Goal: Download file/media

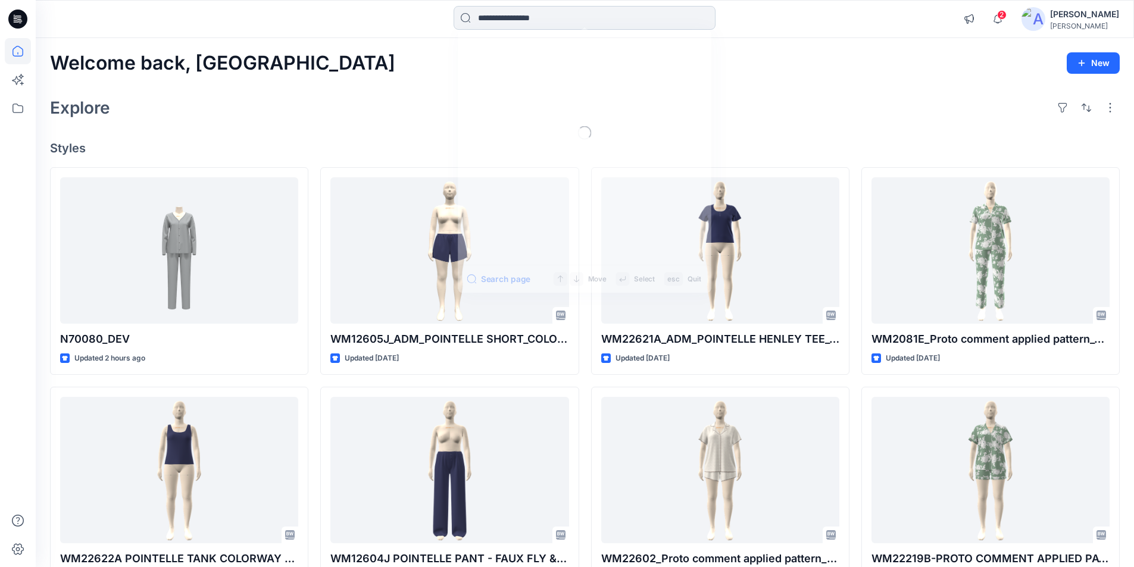
click at [561, 19] on input at bounding box center [585, 18] width 262 height 24
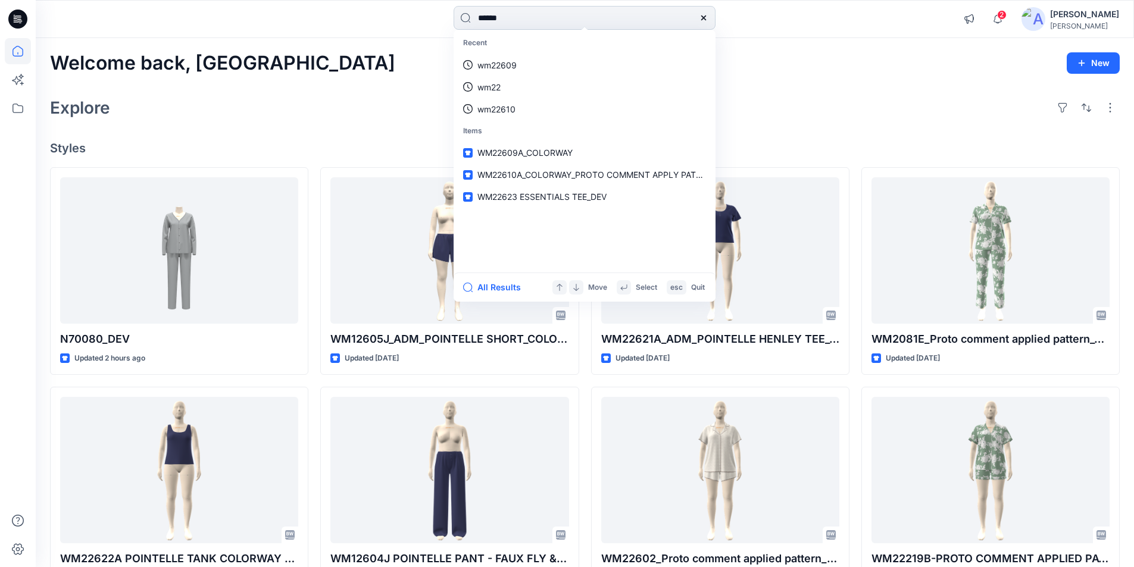
type input "******"
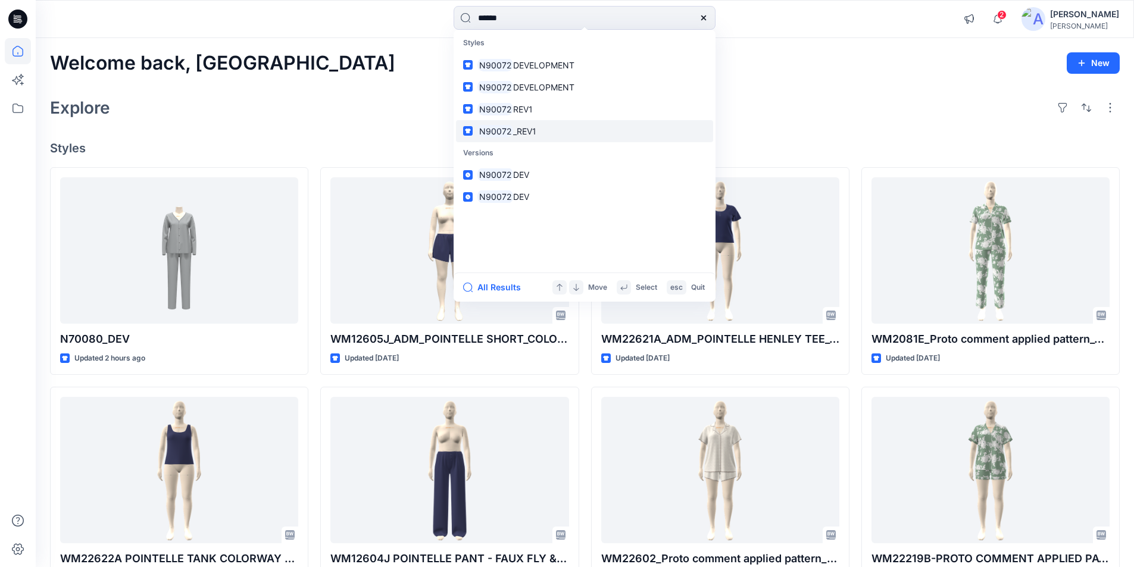
click at [536, 130] on span "_REV1" at bounding box center [524, 131] width 23 height 10
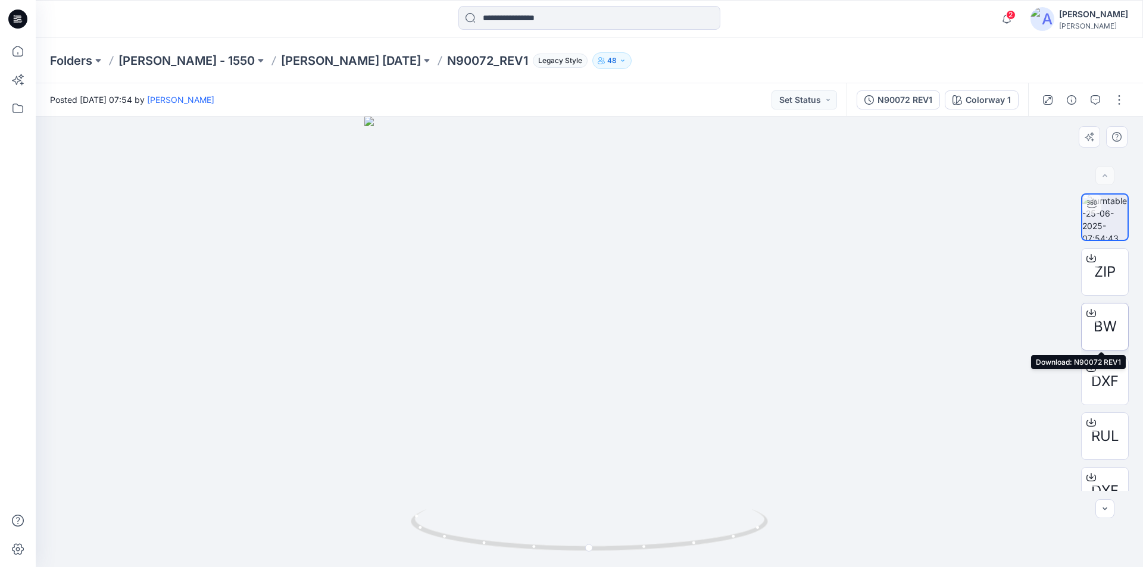
click at [561, 312] on icon at bounding box center [1091, 313] width 10 height 10
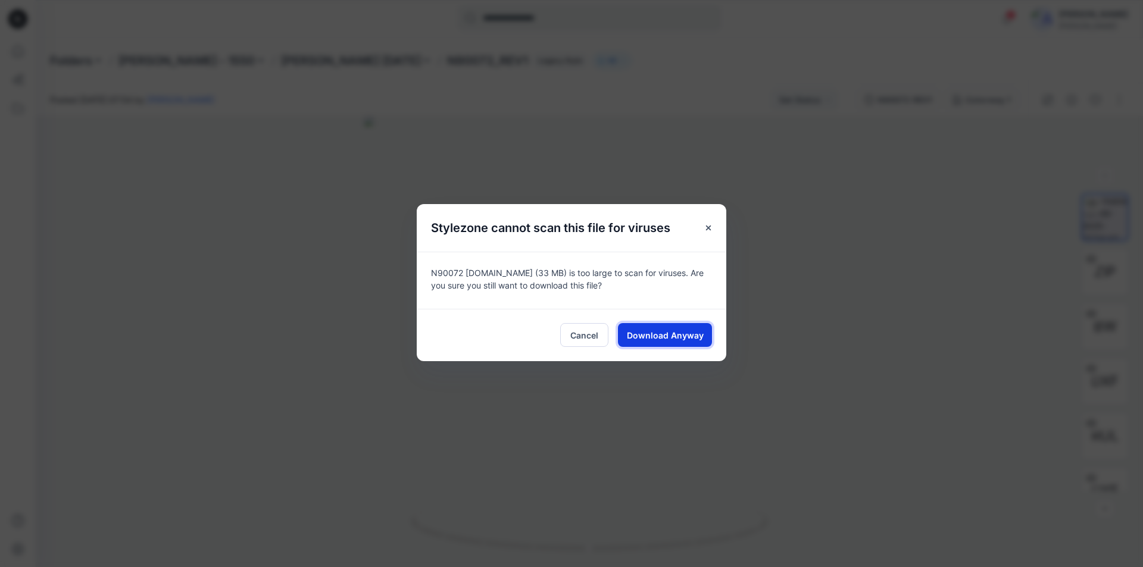
click at [561, 334] on span "Download Anyway" at bounding box center [665, 335] width 77 height 12
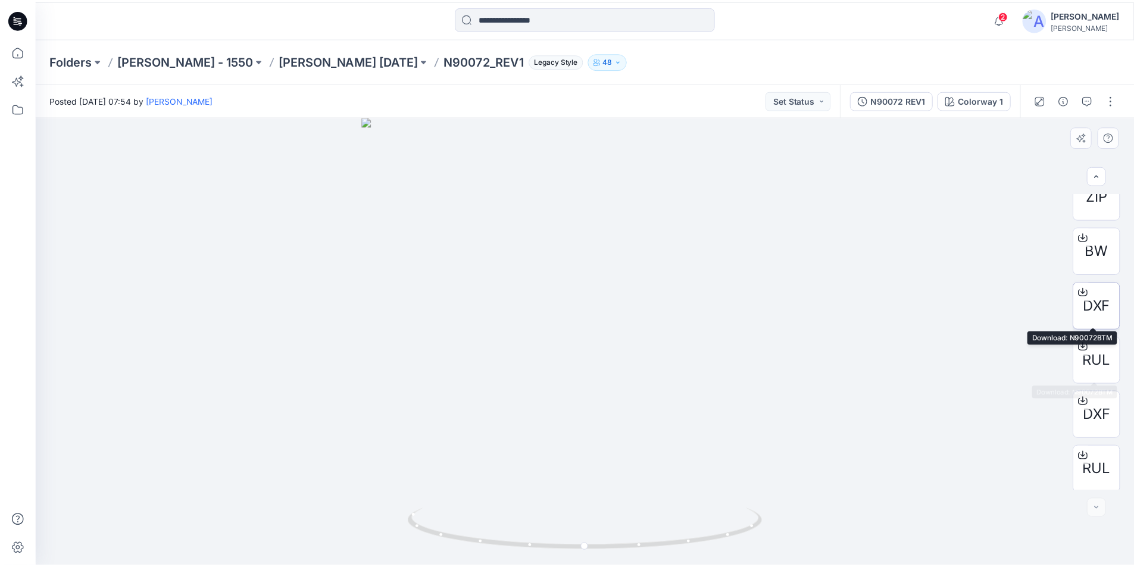
scroll to position [79, 0]
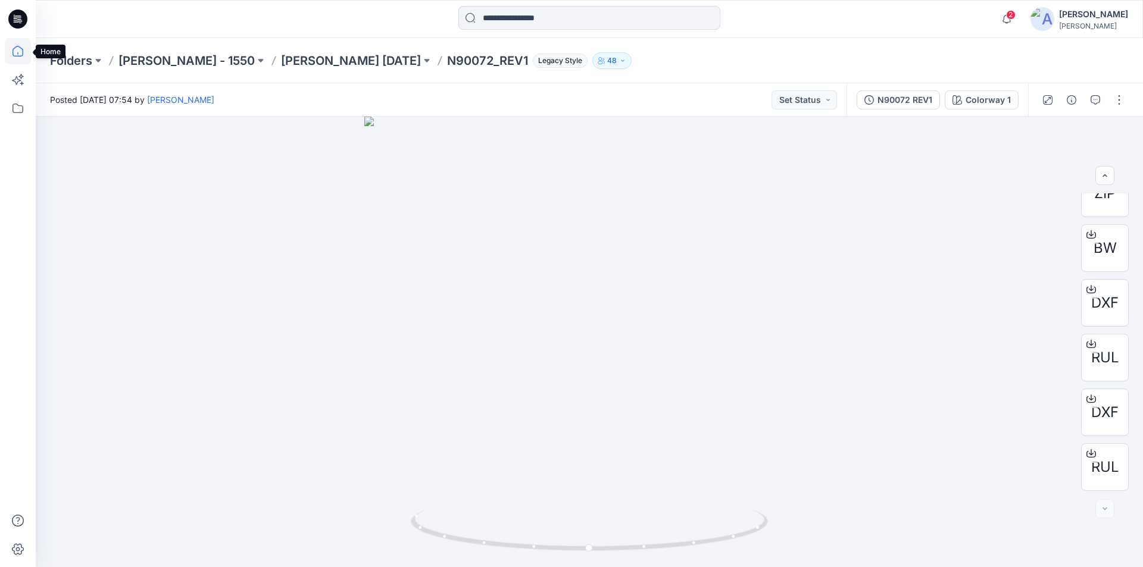
click at [17, 56] on icon at bounding box center [17, 51] width 11 height 11
